Goal: Information Seeking & Learning: Learn about a topic

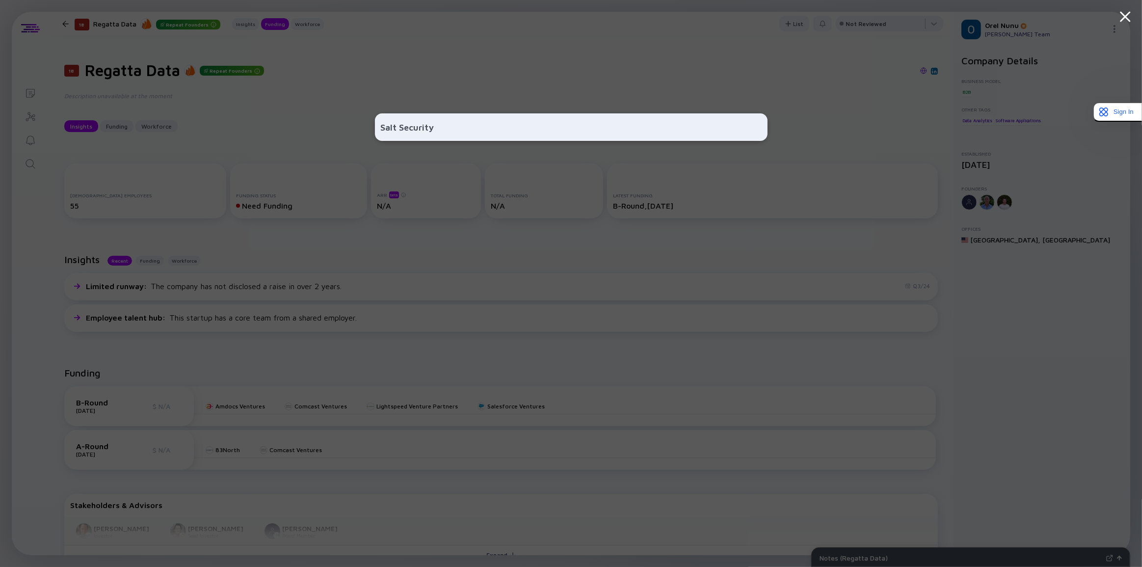
scroll to position [178, 0]
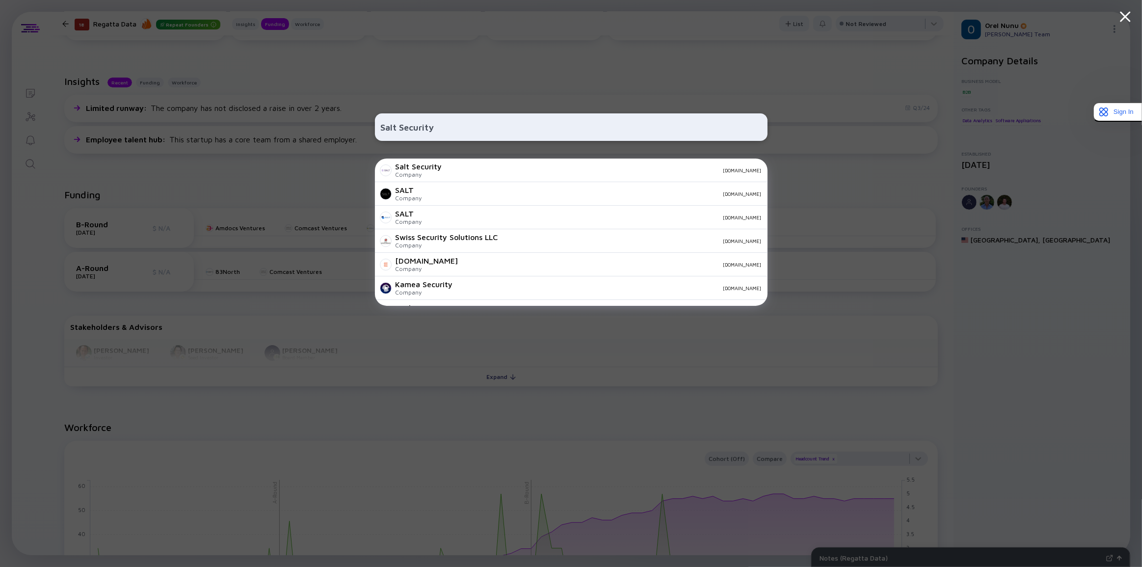
type input "Salt Security"
click at [469, 177] on div "Salt Security Company [DOMAIN_NAME]" at bounding box center [571, 171] width 393 height 24
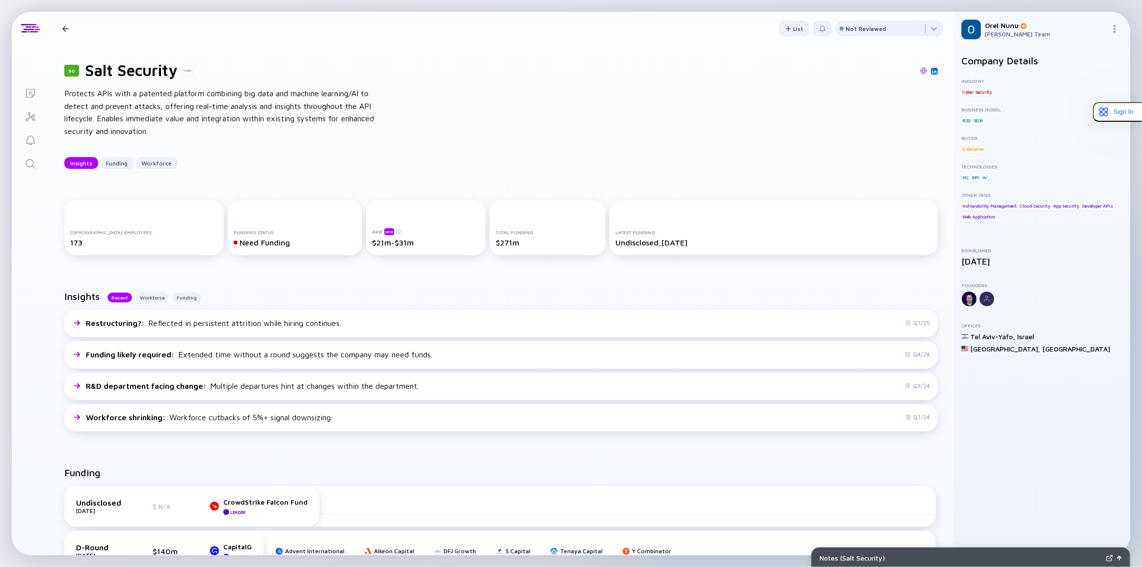
click at [450, 46] on div "90 Salt Security Protects APIs with a patented platform combining big data and …" at bounding box center [501, 114] width 905 height 139
click at [431, 42] on header "90 Salt Security Insights Funding Workforce List Not Reviewed" at bounding box center [501, 28] width 905 height 33
click at [393, 118] on div "90 Salt Security Protects APIs with a patented platform combining big data and …" at bounding box center [501, 114] width 905 height 139
click at [430, 170] on div "90 Salt Security Protects APIs with a patented platform combining big data and …" at bounding box center [501, 114] width 905 height 139
click at [433, 191] on div "[DEMOGRAPHIC_DATA] Employees 173 Funding Status Need Funding ARR beta $21m-$31m…" at bounding box center [501, 230] width 905 height 90
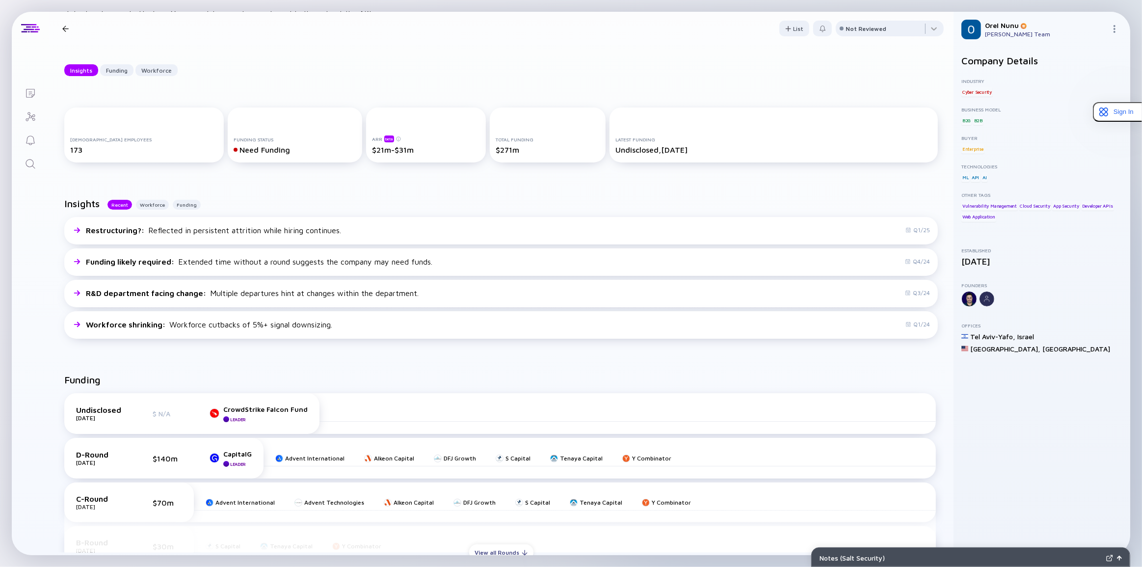
scroll to position [268, 0]
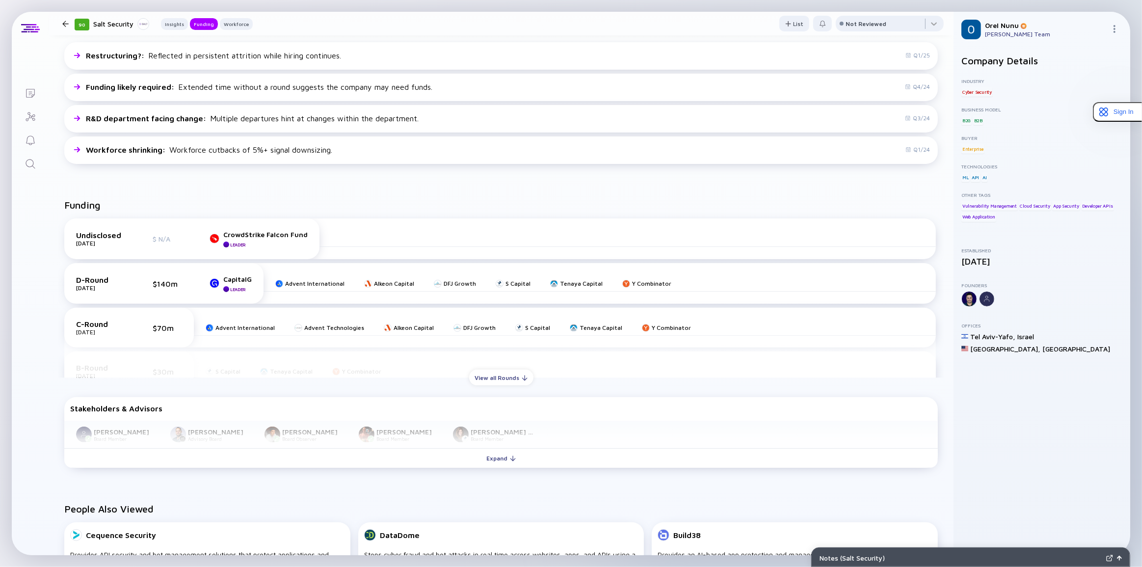
click at [512, 202] on div "Funding" at bounding box center [501, 208] width 874 height 19
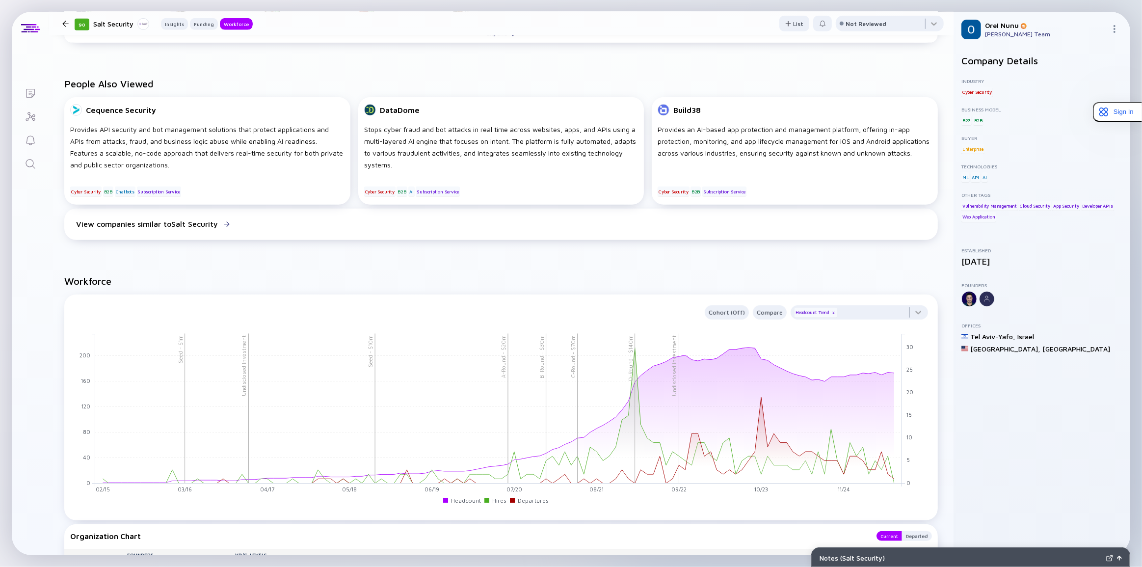
scroll to position [803, 0]
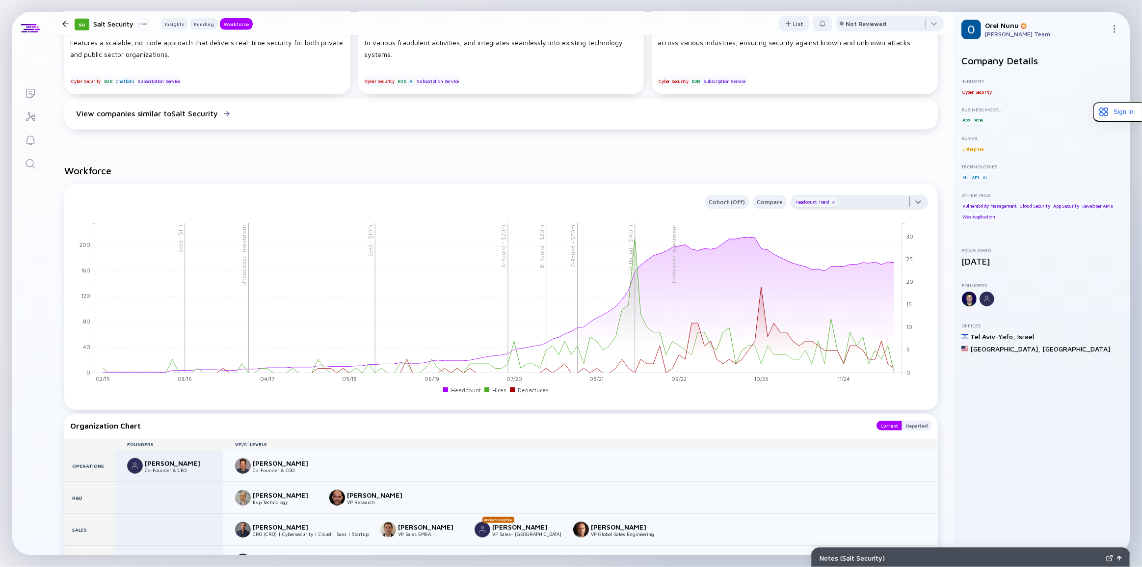
click at [917, 207] on div at bounding box center [859, 205] width 137 height 20
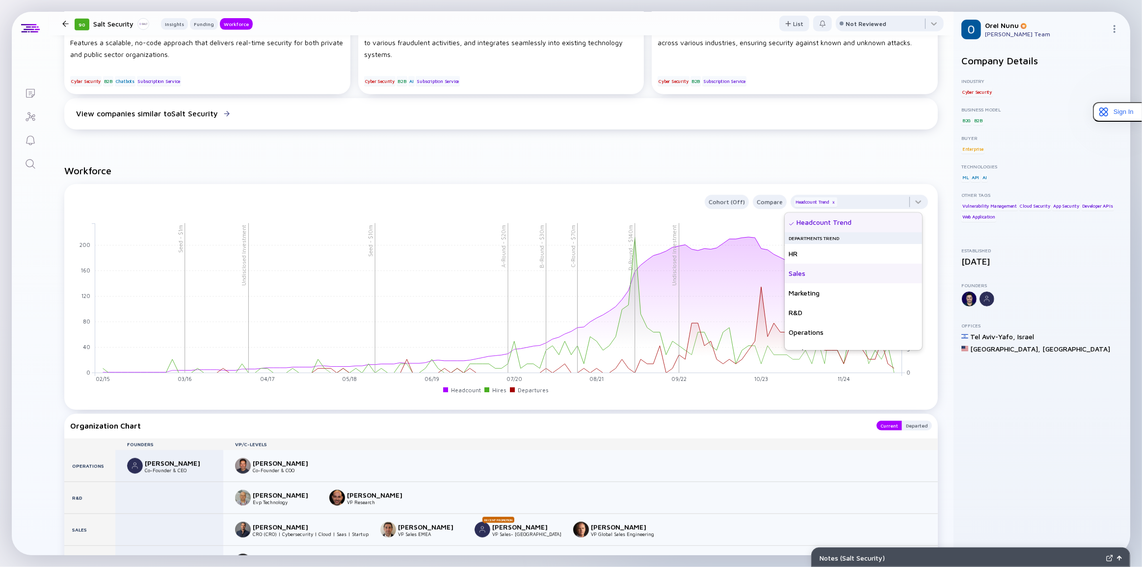
click at [806, 273] on div "Sales" at bounding box center [853, 274] width 137 height 20
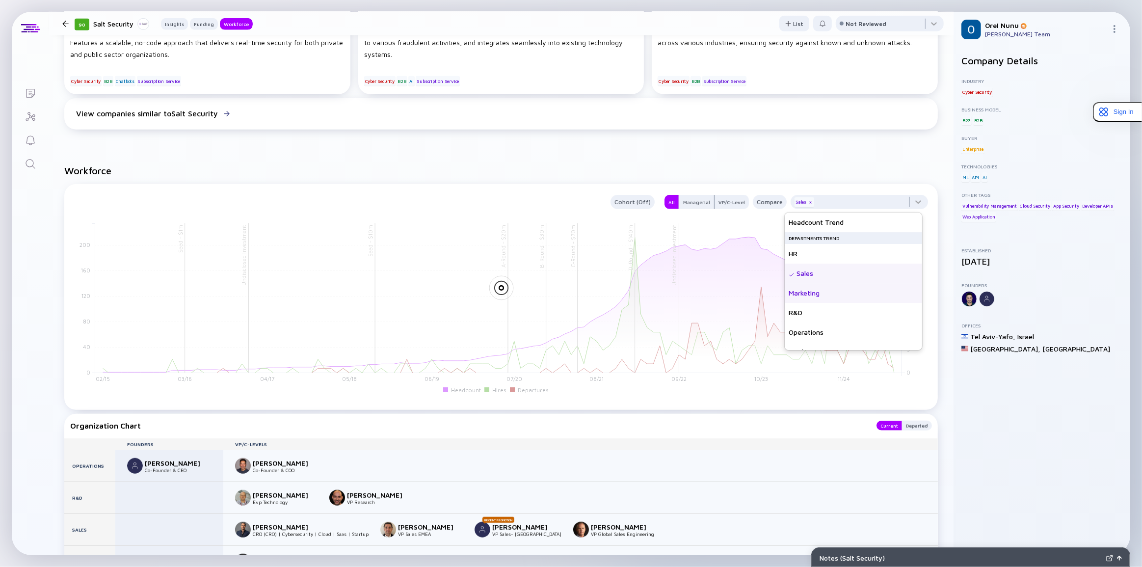
click at [835, 298] on div "Marketing" at bounding box center [853, 293] width 137 height 20
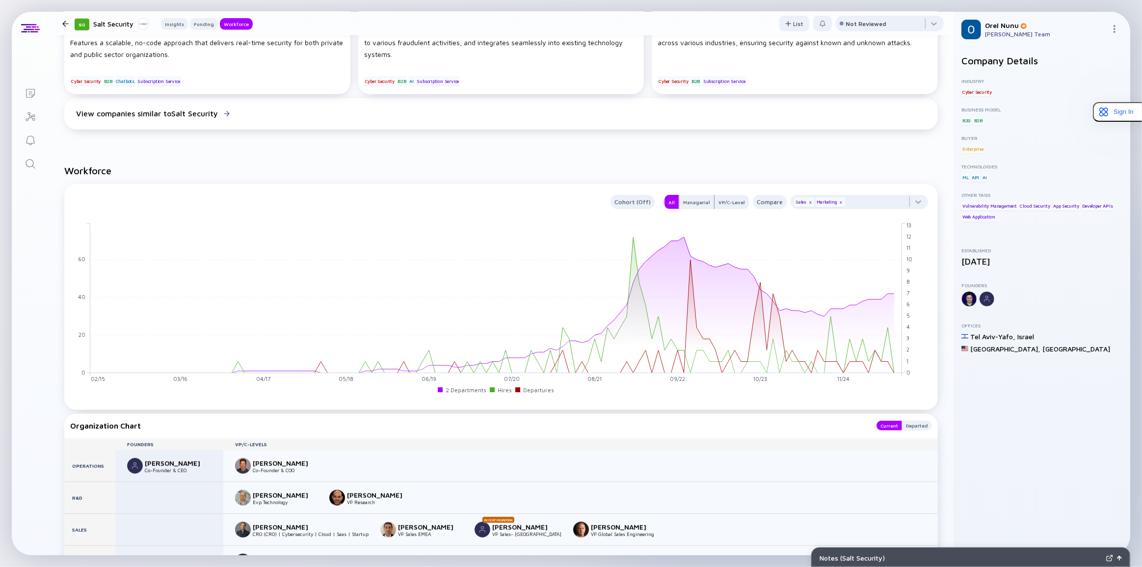
click at [817, 144] on div "People Also Viewed Cequence Security Provides API security and bot management s…" at bounding box center [501, 50] width 905 height 197
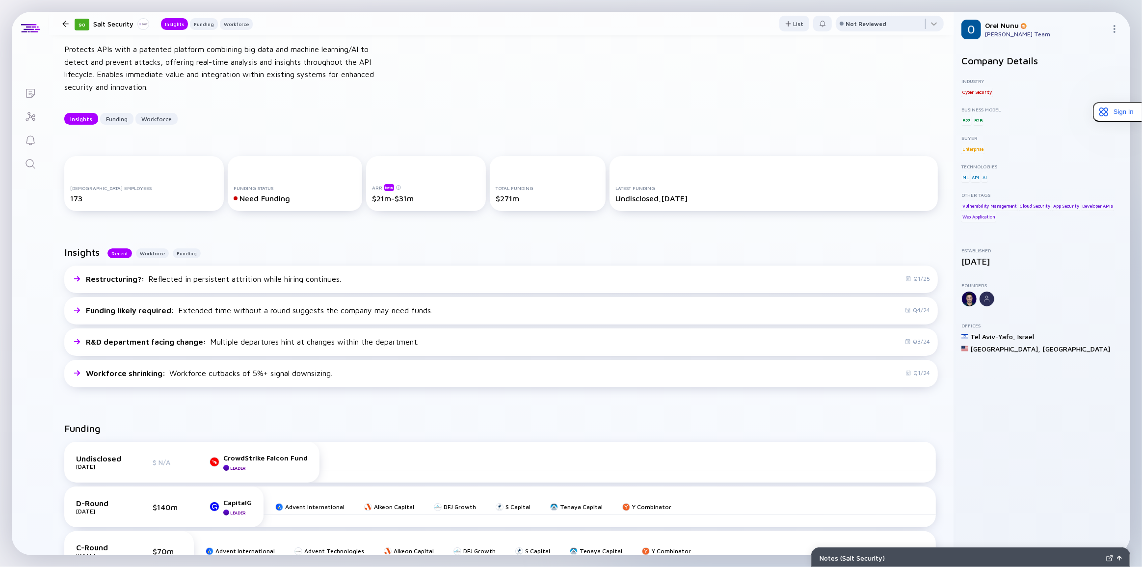
scroll to position [0, 0]
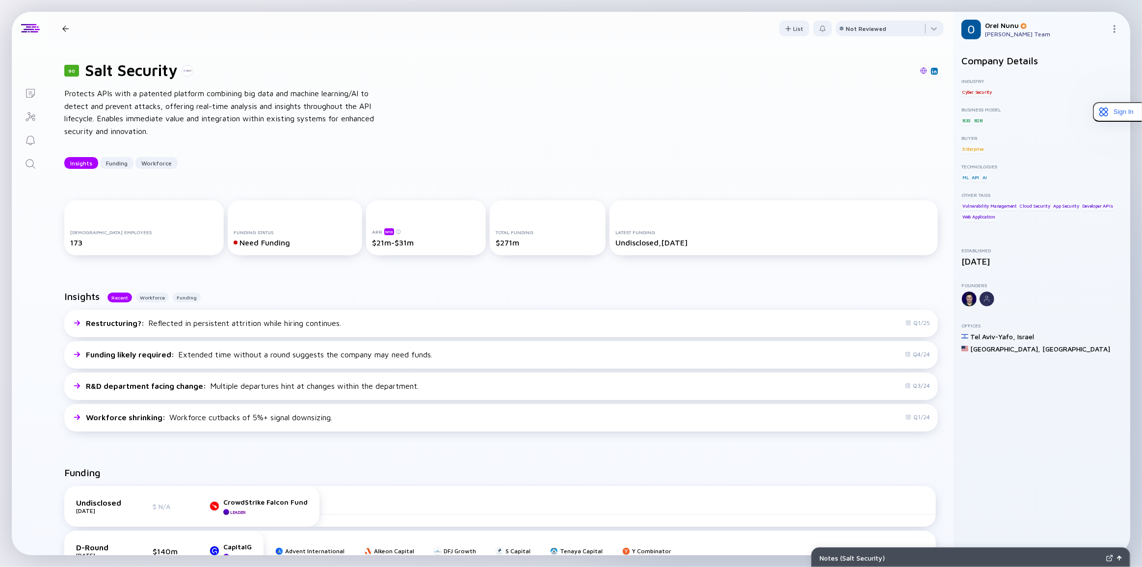
click at [527, 136] on div "90 Salt Security Protects APIs with a patented platform combining big data and …" at bounding box center [501, 114] width 905 height 139
